Goal: Task Accomplishment & Management: Manage account settings

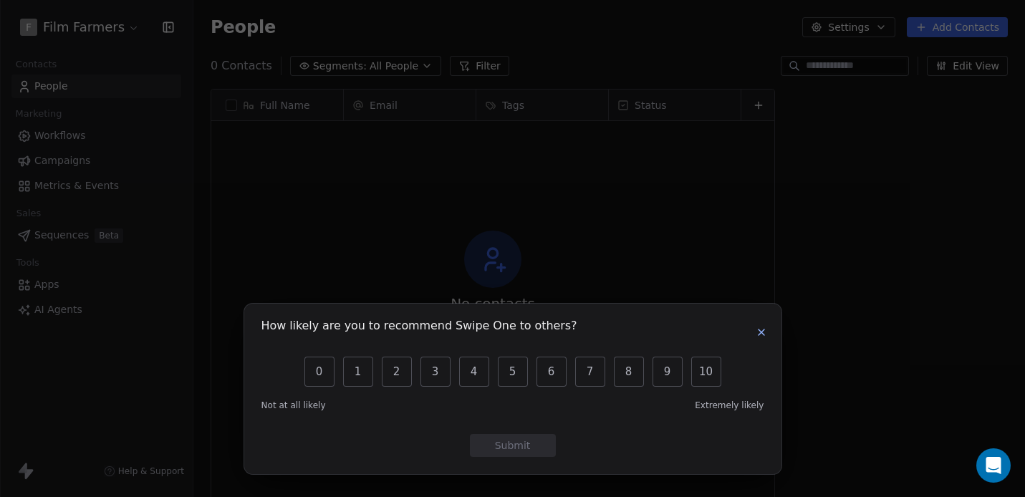
scroll to position [427, 821]
click at [983, 39] on body "F Film Farmers Contacts People Marketing Workflows Campaigns Metrics & Events S…" at bounding box center [512, 248] width 1025 height 497
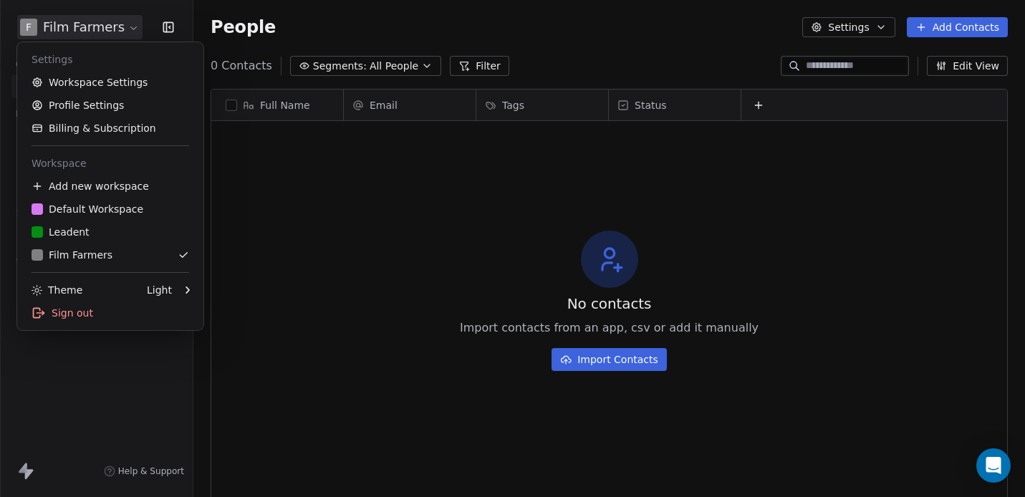
click at [28, 25] on html "F Film Farmers Contacts People Marketing Workflows Campaigns Metrics & Events S…" at bounding box center [512, 248] width 1025 height 497
click at [102, 82] on link "Workspace Settings" at bounding box center [110, 82] width 175 height 23
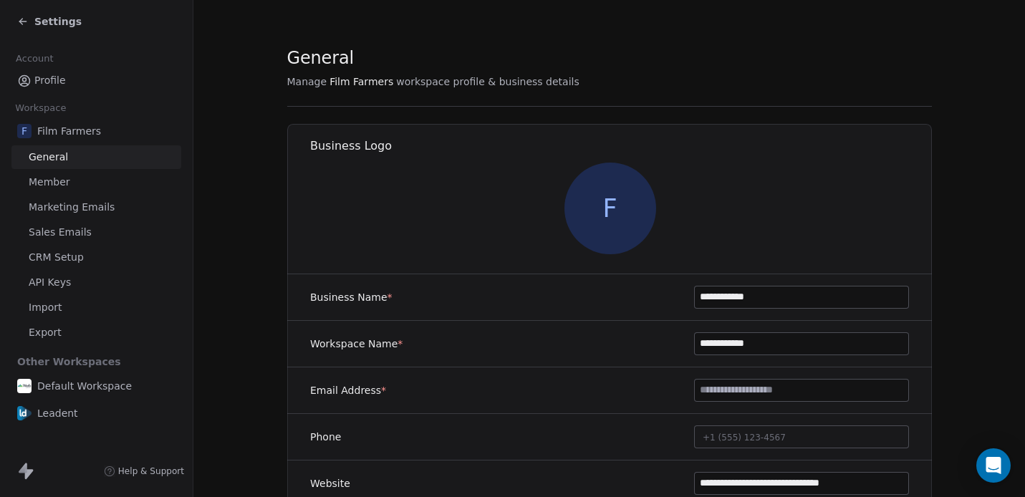
click at [52, 281] on span "API Keys" at bounding box center [50, 282] width 42 height 15
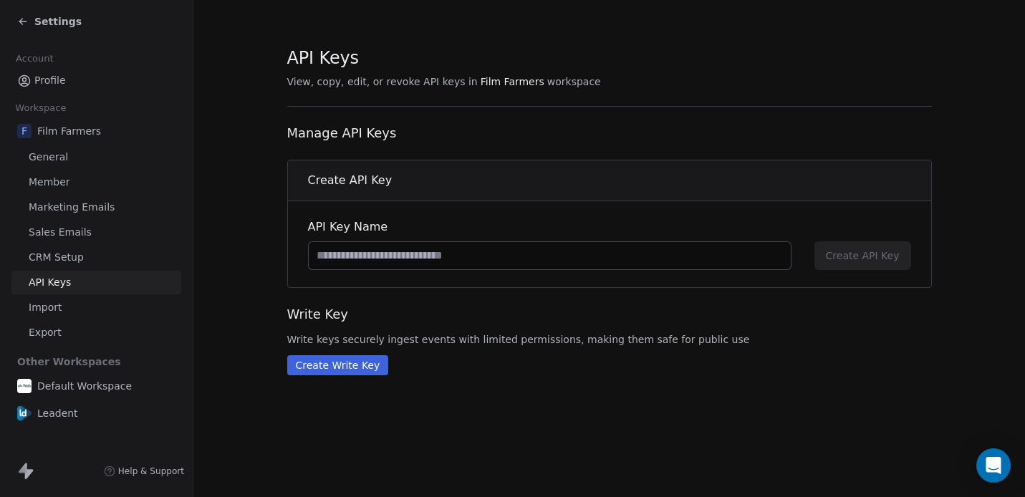
click at [447, 254] on input at bounding box center [550, 255] width 482 height 27
paste input "**********"
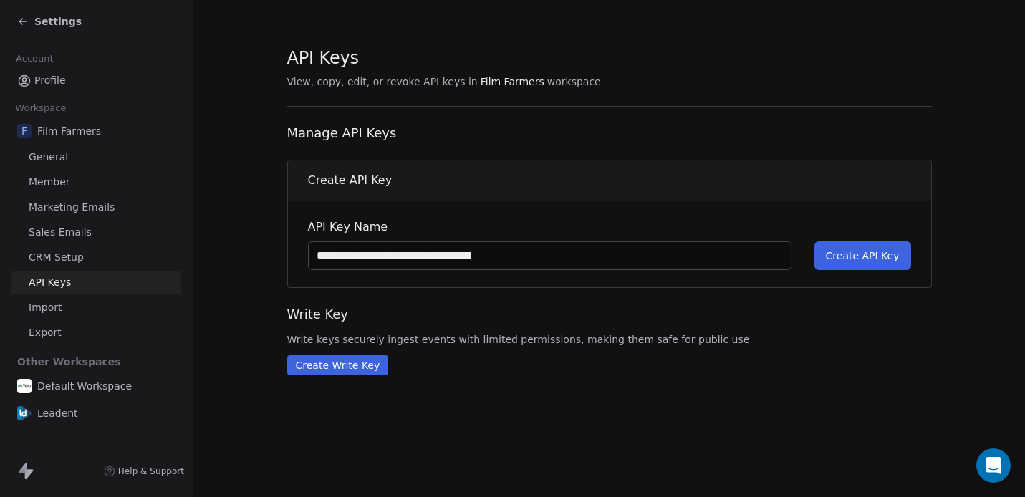
type input "**********"
click at [862, 262] on span "Create API Key" at bounding box center [863, 256] width 74 height 14
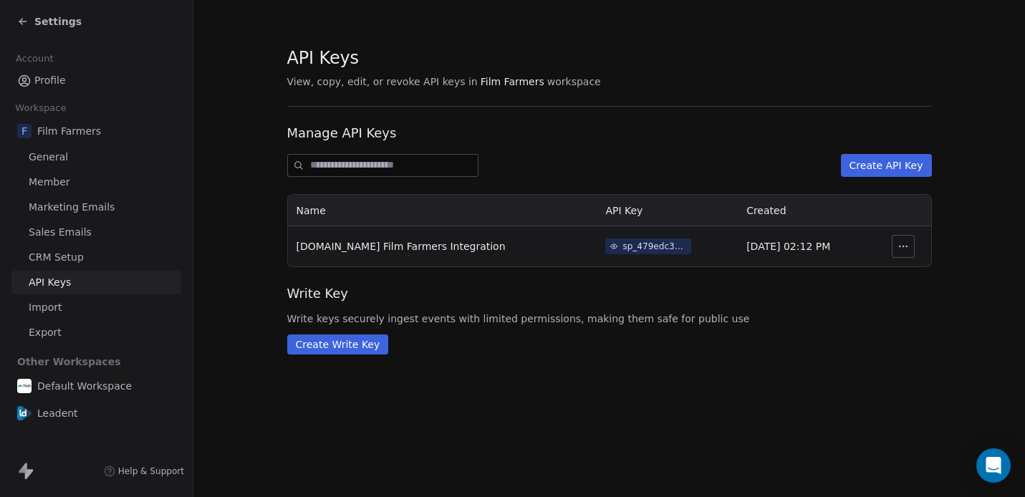
click at [901, 246] on icon "button" at bounding box center [902, 246] width 11 height 11
click at [670, 276] on div "API Keys View, copy, edit, or revoke API keys in Film Farmers workspace Manage …" at bounding box center [609, 200] width 645 height 309
click at [628, 242] on div "sp_479edc397b3b4ad98d3af4e02f5a2da0" at bounding box center [654, 246] width 64 height 13
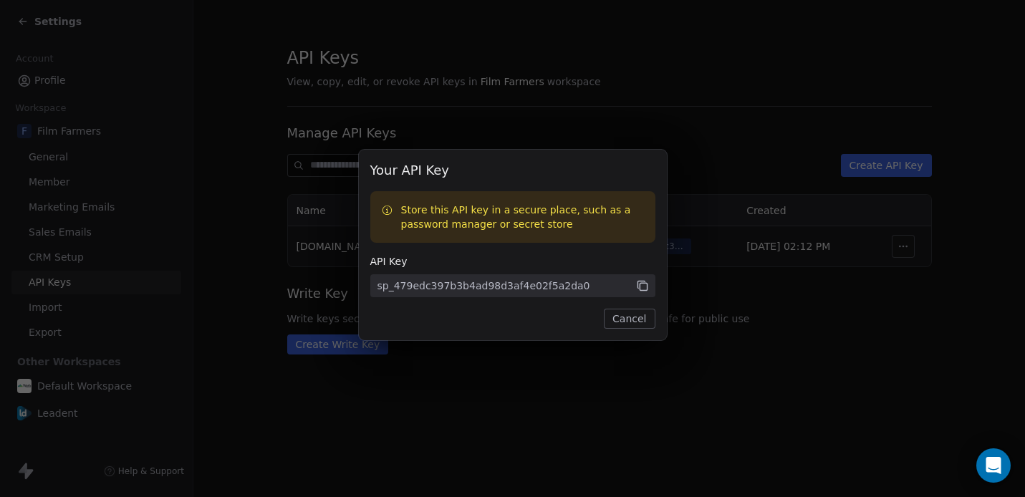
click at [644, 284] on icon at bounding box center [643, 287] width 7 height 7
click at [641, 281] on icon at bounding box center [642, 285] width 13 height 13
click at [638, 289] on icon at bounding box center [642, 285] width 13 height 13
click at [643, 285] on icon at bounding box center [642, 285] width 13 height 13
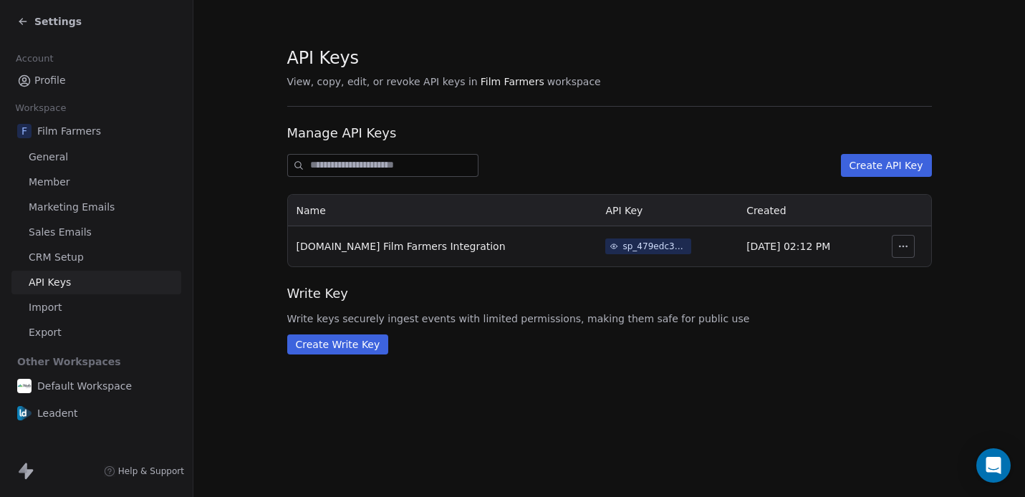
click at [707, 327] on div "Your API Key Store this API key in a secure place, such as a password manager o…" at bounding box center [512, 248] width 1025 height 497
click at [70, 259] on span "CRM Setup" at bounding box center [56, 257] width 55 height 15
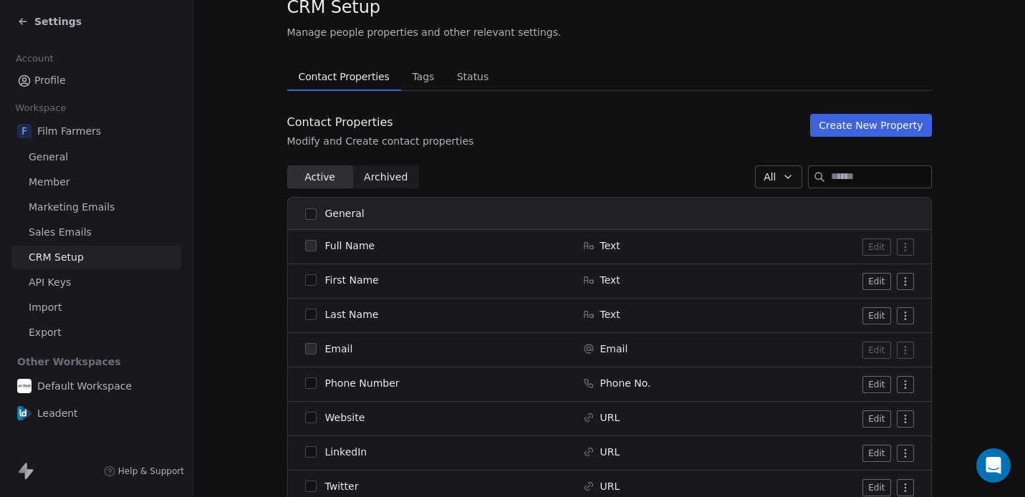
scroll to position [48, 0]
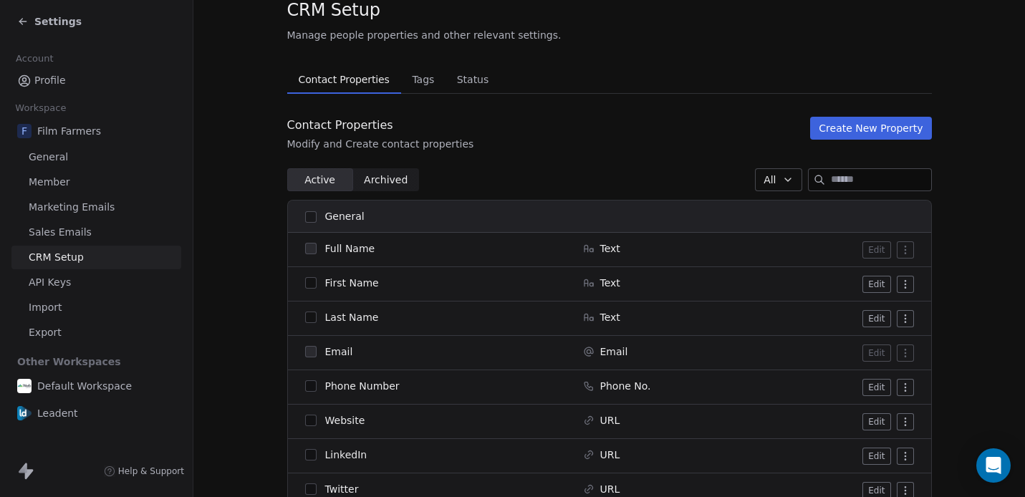
click at [64, 158] on span "General" at bounding box center [48, 157] width 39 height 15
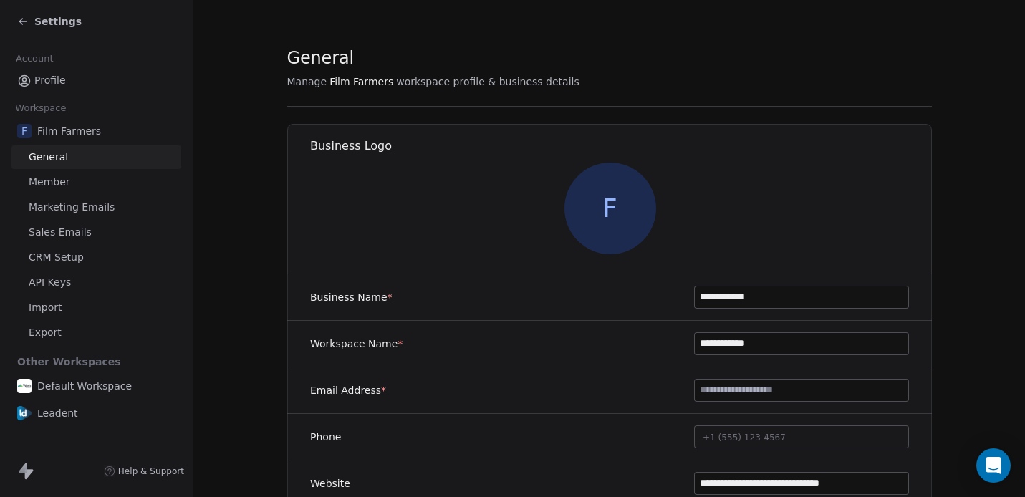
click at [74, 132] on span "Film Farmers" at bounding box center [69, 131] width 64 height 14
click at [60, 180] on span "Member" at bounding box center [50, 182] width 42 height 15
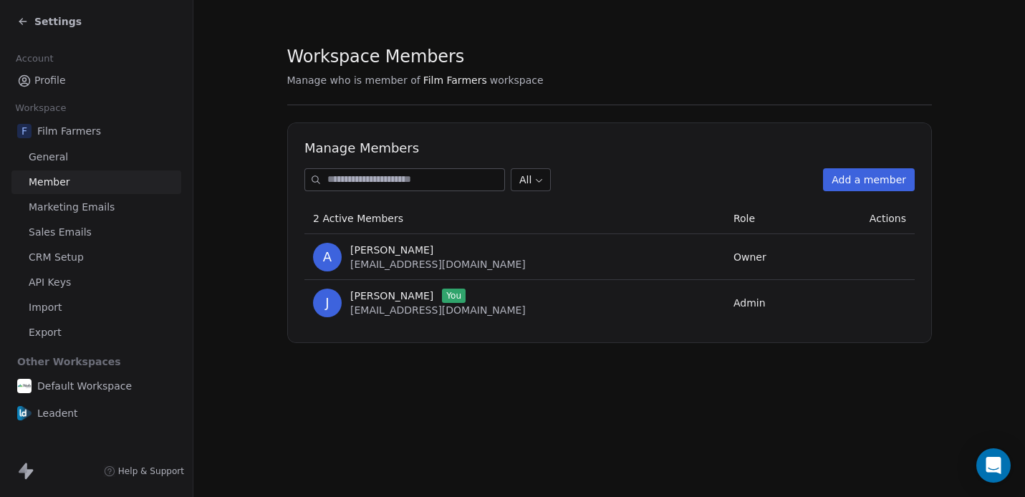
click at [25, 25] on icon at bounding box center [22, 21] width 11 height 11
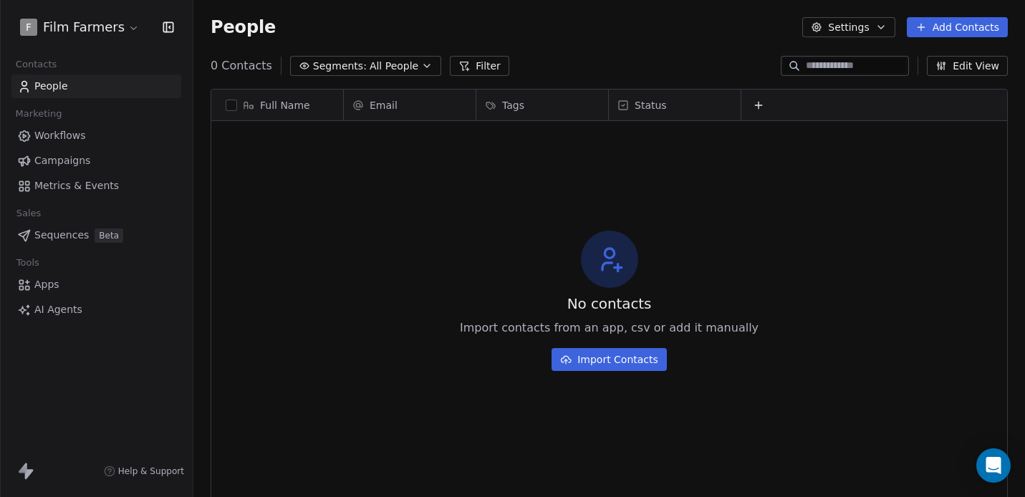
scroll to position [427, 821]
